Goal: Contribute content: Add original content to the website for others to see

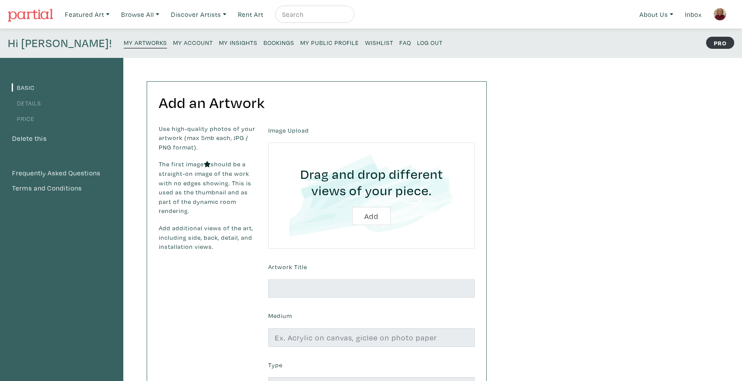
click at [376, 217] on input "file" at bounding box center [371, 196] width 182 height 82
type input "C:\fakepath\IMG_1090.jpeg"
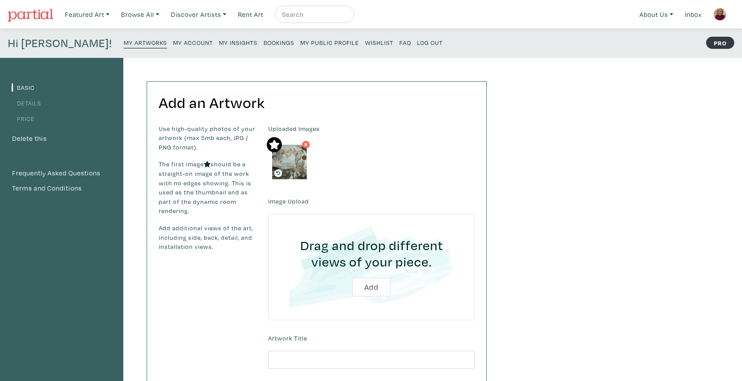
click at [372, 287] on input "file" at bounding box center [371, 267] width 182 height 82
type input "C:\fakepath\IMG_1092.jpeg"
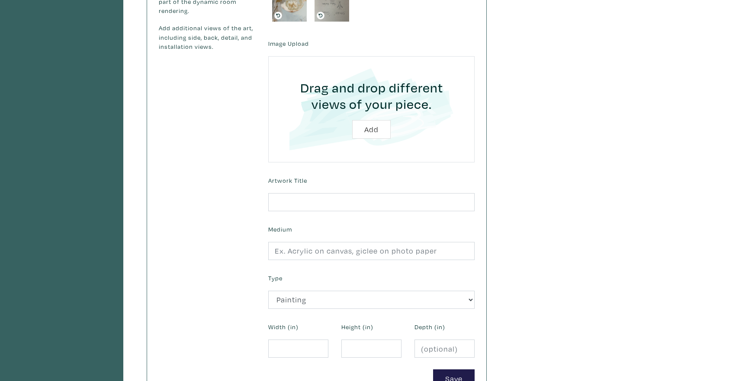
scroll to position [240, 0]
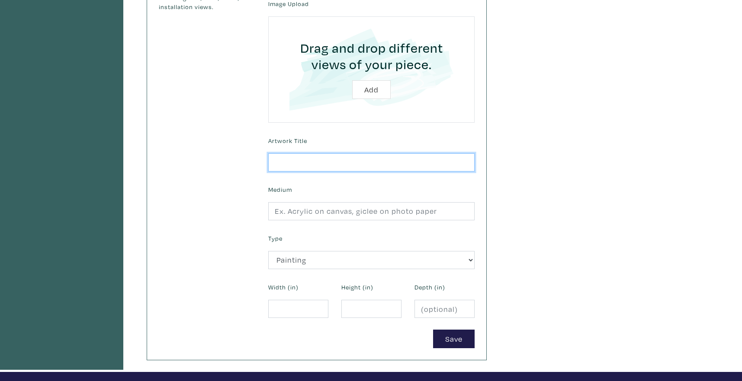
click at [305, 163] on input "text" at bounding box center [371, 162] width 206 height 19
type input "Cosmos"
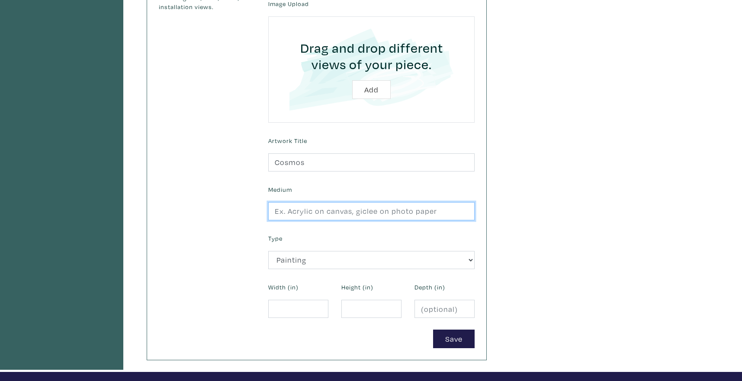
click at [360, 212] on input "text" at bounding box center [371, 211] width 206 height 19
type input "acrylic on canvas"
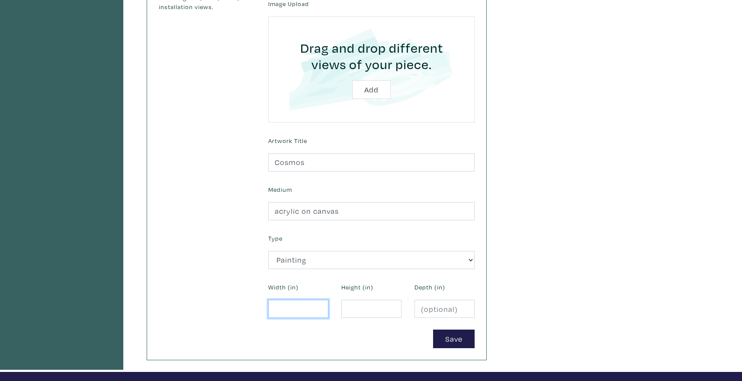
click at [289, 310] on input "number" at bounding box center [298, 309] width 60 height 19
type input "60"
click at [364, 309] on input "number" at bounding box center [371, 309] width 60 height 19
type input "54"
click at [434, 312] on input "number" at bounding box center [444, 309] width 60 height 19
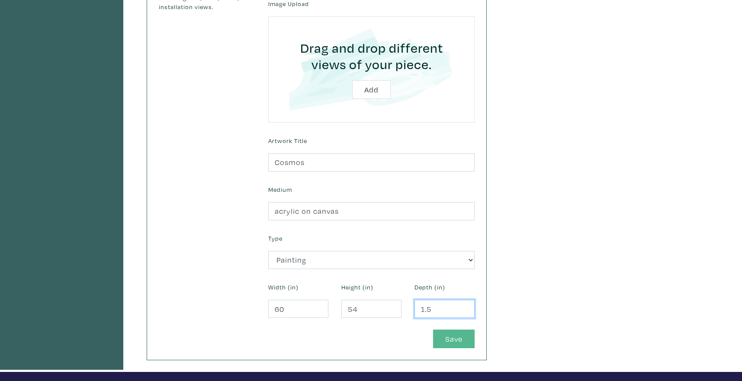
type input "1.5"
click at [464, 340] on button "Save" at bounding box center [454, 339] width 42 height 19
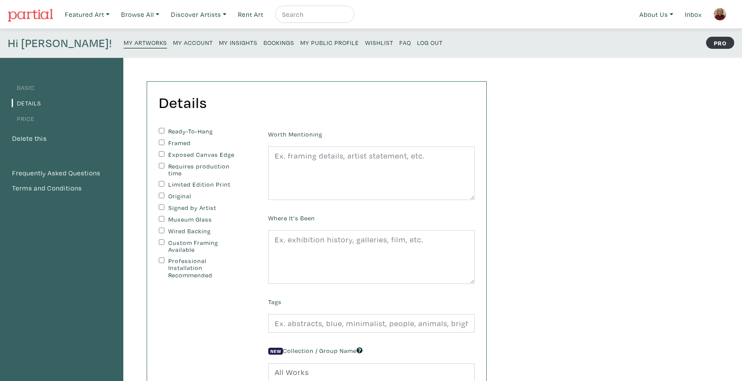
click at [164, 129] on input "Ready-To-Hang" at bounding box center [162, 131] width 6 height 6
checkbox input "true"
click at [159, 193] on input "Original" at bounding box center [162, 196] width 6 height 6
checkbox input "true"
click at [160, 205] on input "Signed by Artist" at bounding box center [162, 208] width 6 height 6
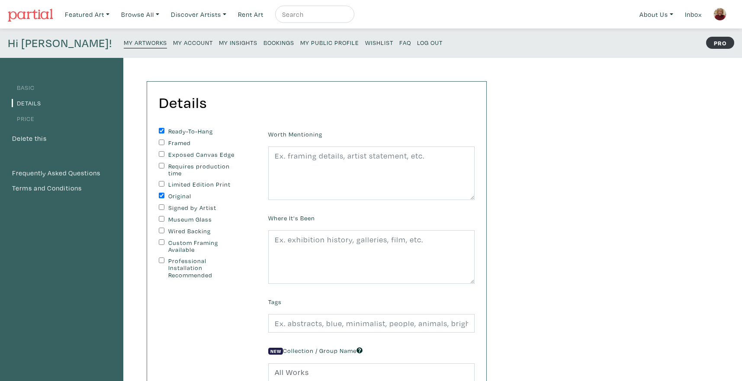
checkbox input "true"
click at [160, 228] on input "Wired Backing" at bounding box center [162, 231] width 6 height 6
checkbox input "true"
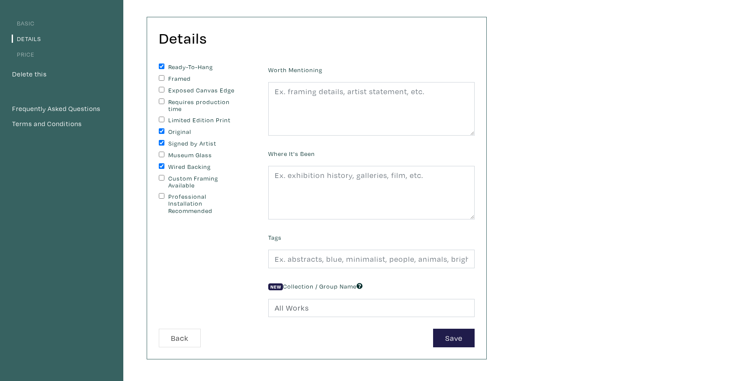
scroll to position [145, 0]
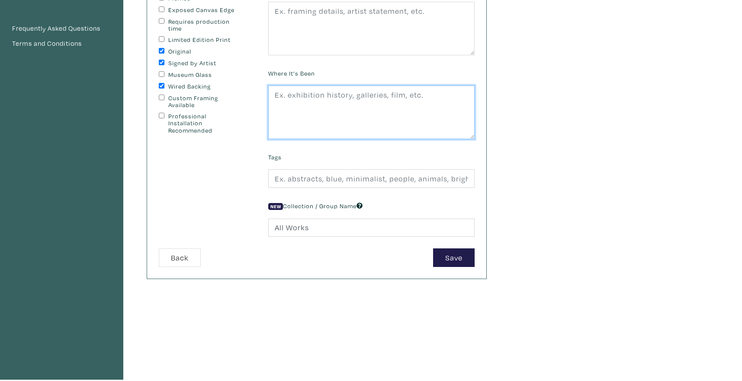
click at [281, 99] on textarea at bounding box center [371, 113] width 206 height 54
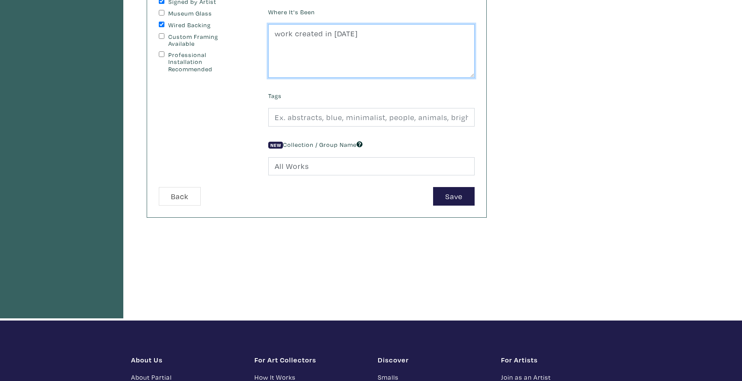
scroll to position [250, 0]
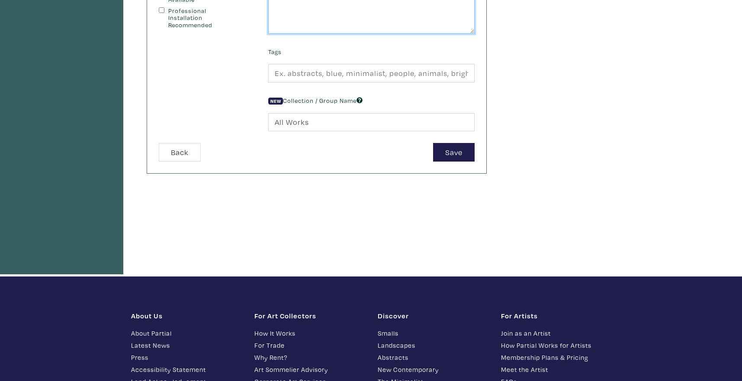
type textarea "work created in 2025"
